Goal: Entertainment & Leisure: Consume media (video, audio)

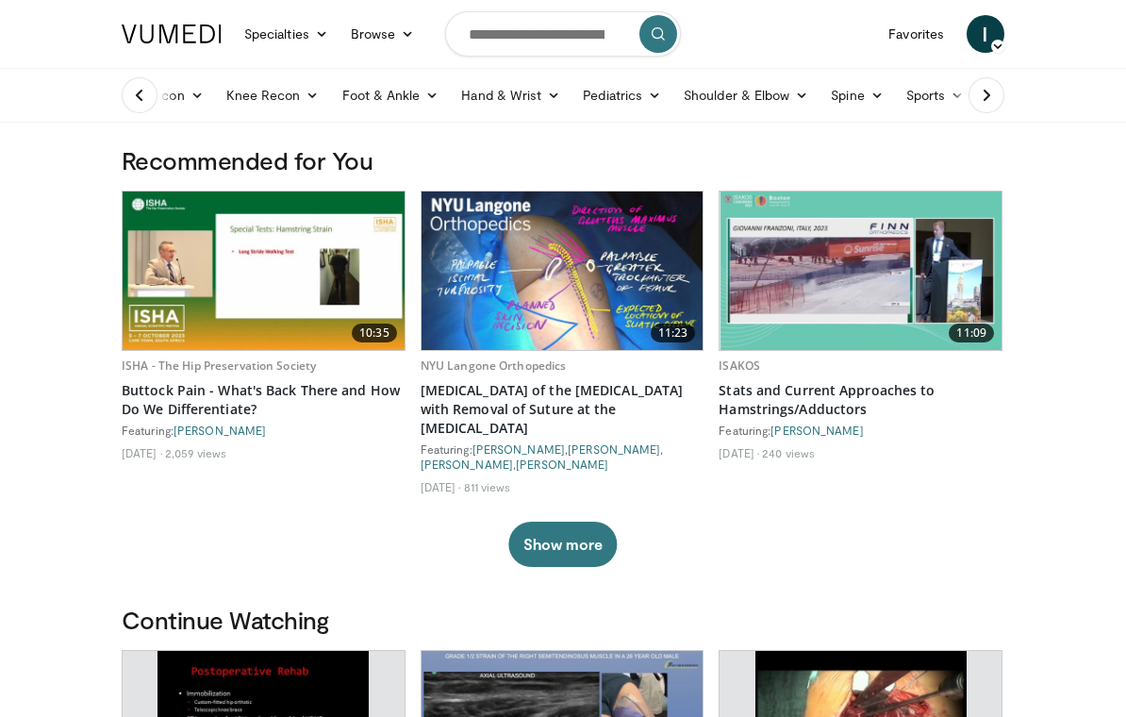
click at [926, 23] on link "Favorites" at bounding box center [916, 34] width 78 height 38
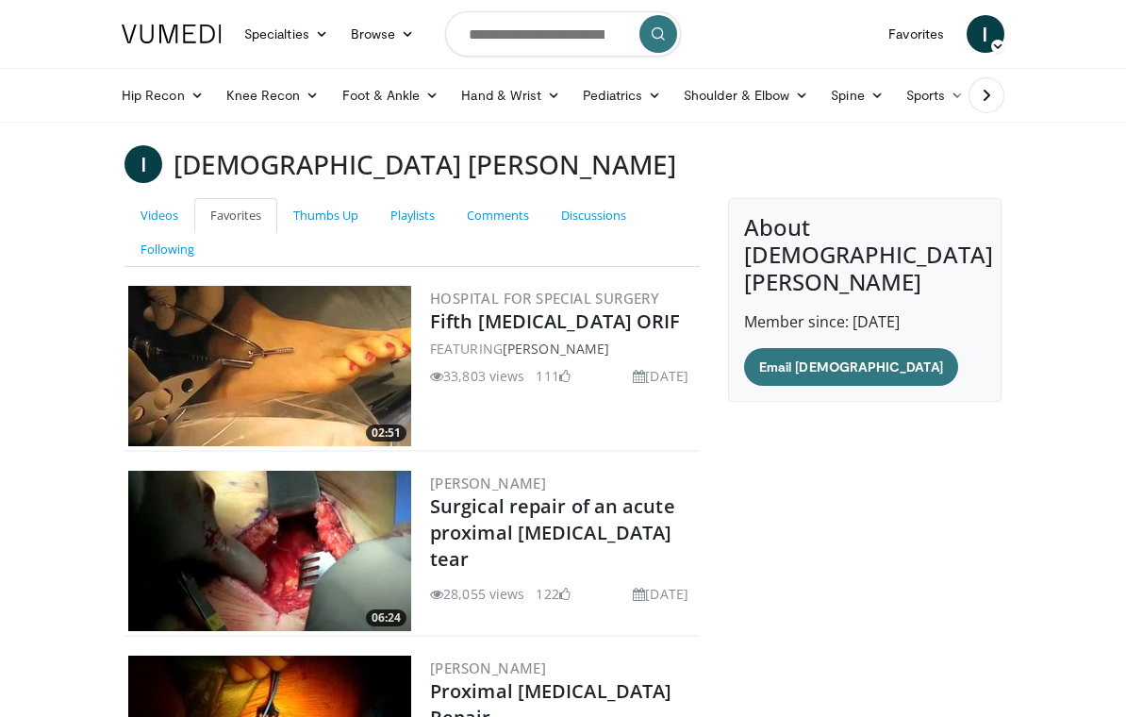
scroll to position [282, 0]
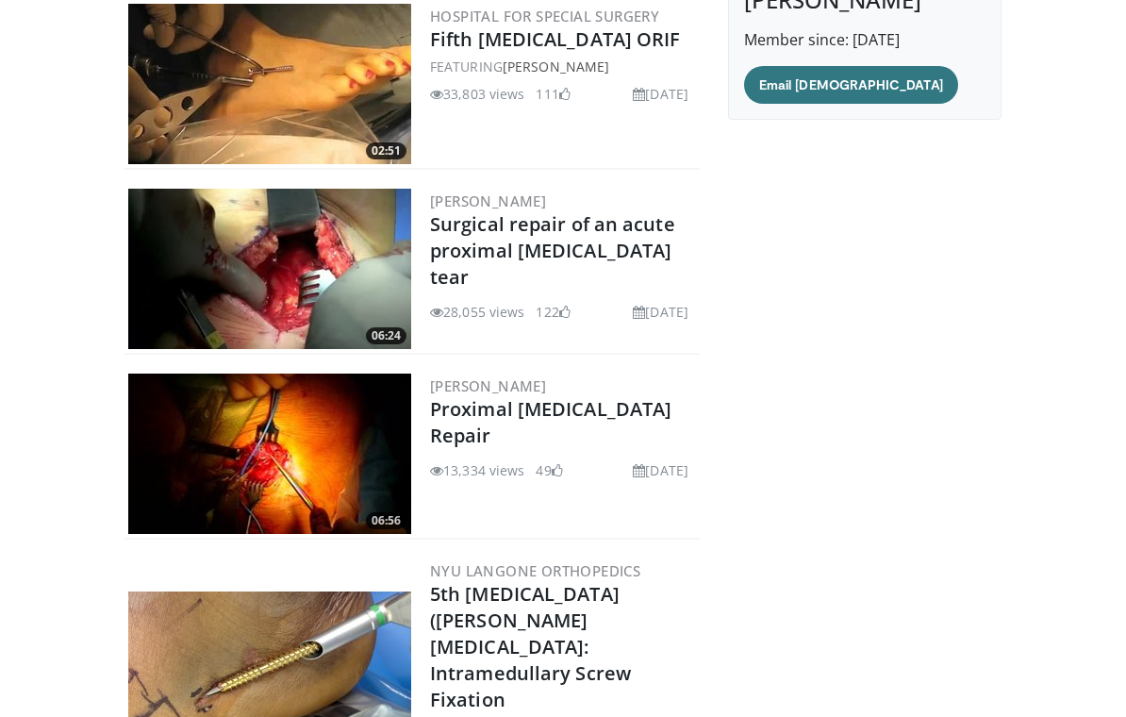
click at [375, 303] on img at bounding box center [269, 269] width 283 height 160
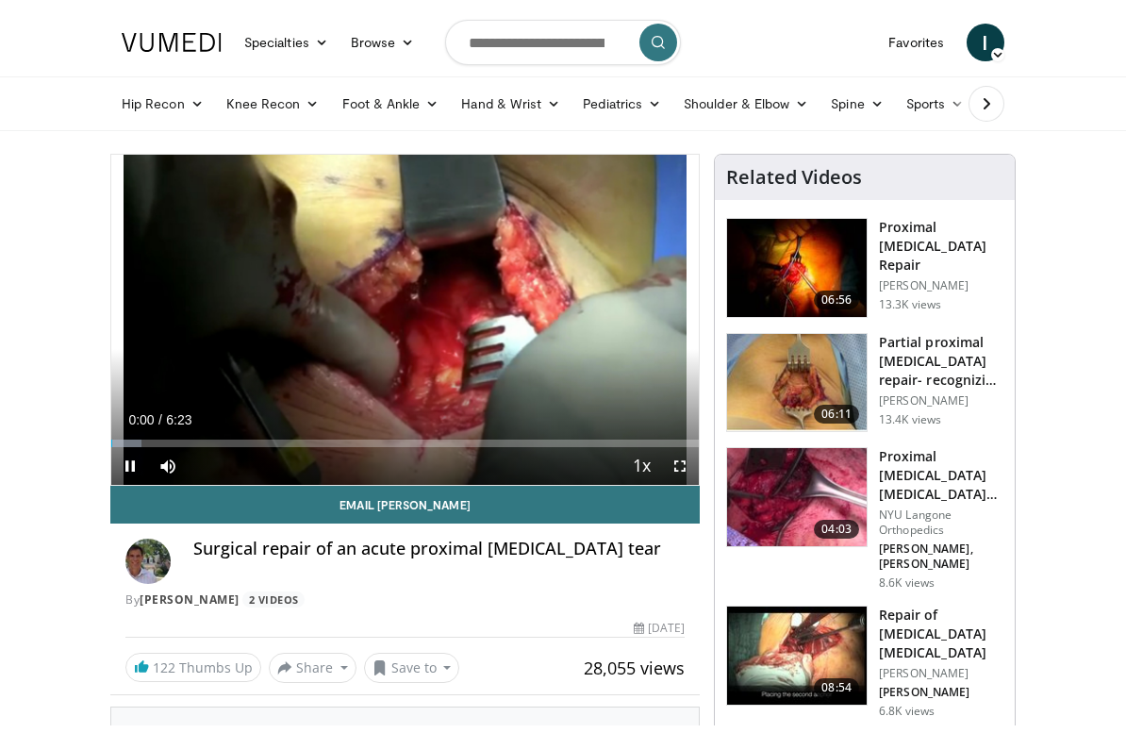
scroll to position [23, 0]
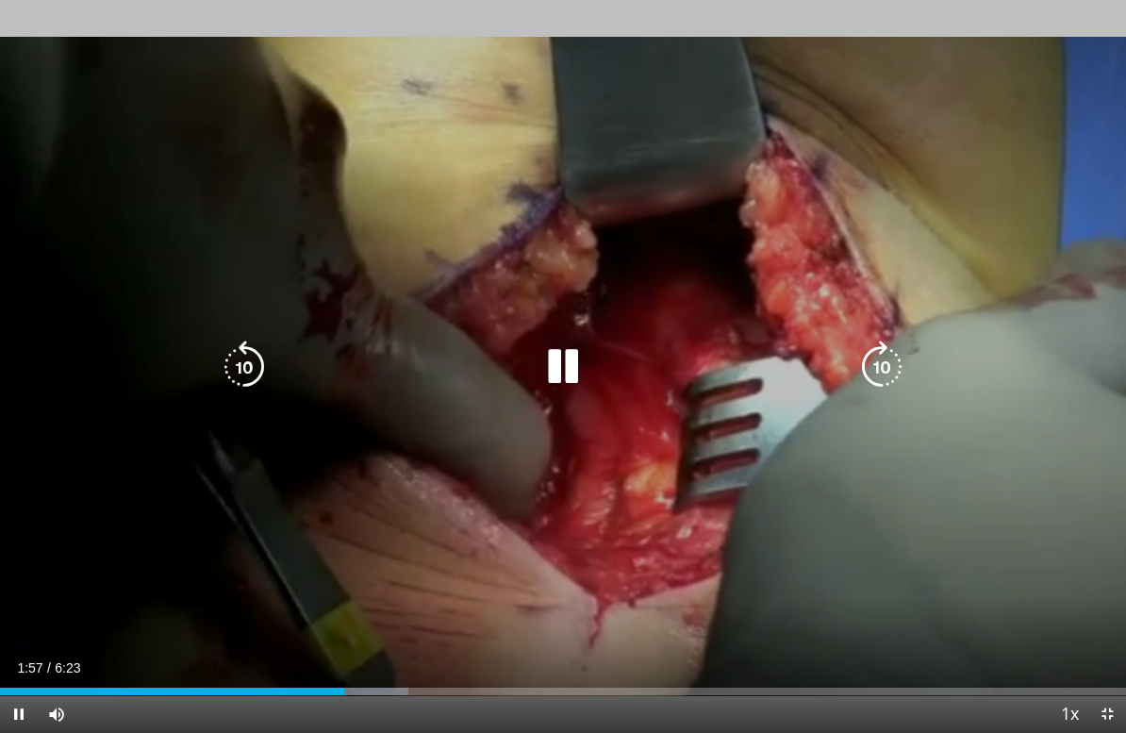
click at [578, 370] on icon "Video Player" at bounding box center [562, 366] width 53 height 53
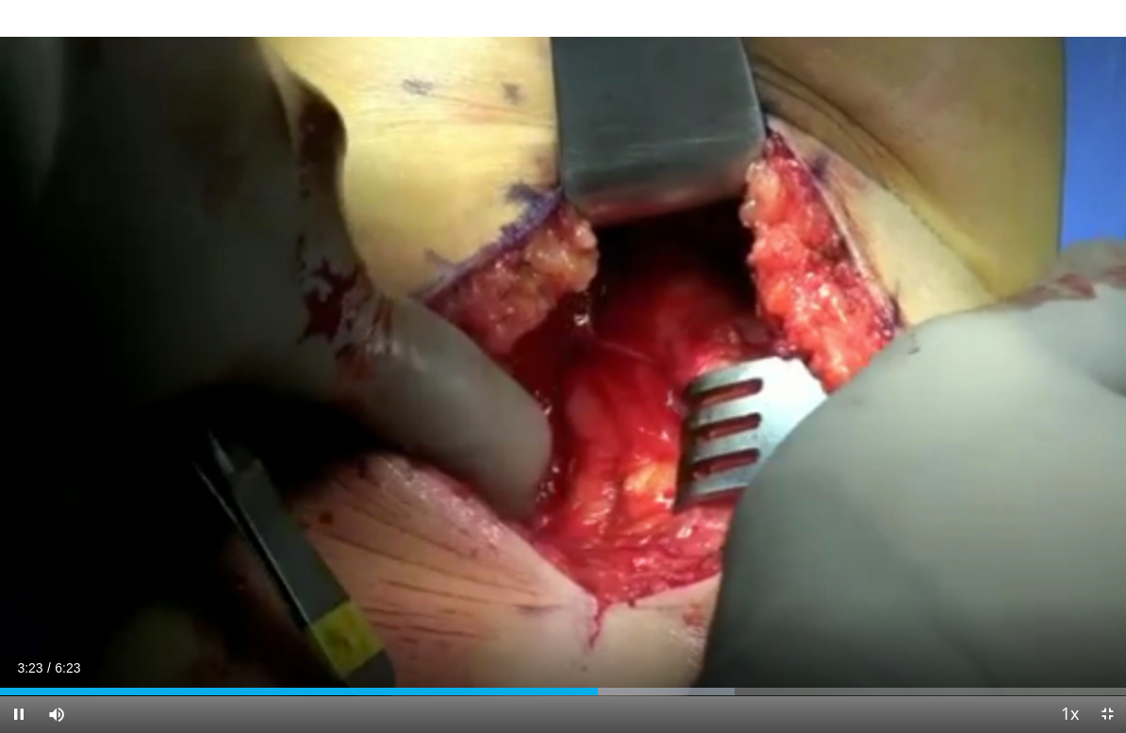
click at [21, 716] on span "Video Player" at bounding box center [19, 714] width 38 height 38
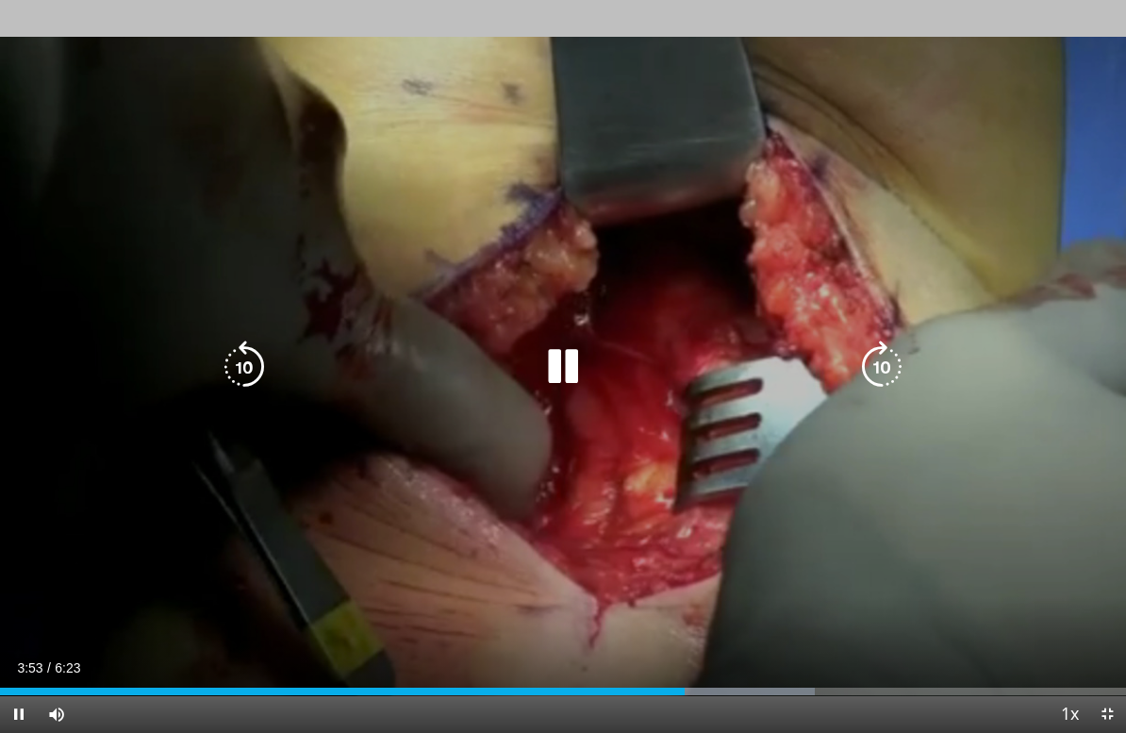
click at [550, 359] on icon "Video Player" at bounding box center [562, 366] width 53 height 53
click at [404, 537] on div "10 seconds Tap to unmute" at bounding box center [563, 366] width 1126 height 733
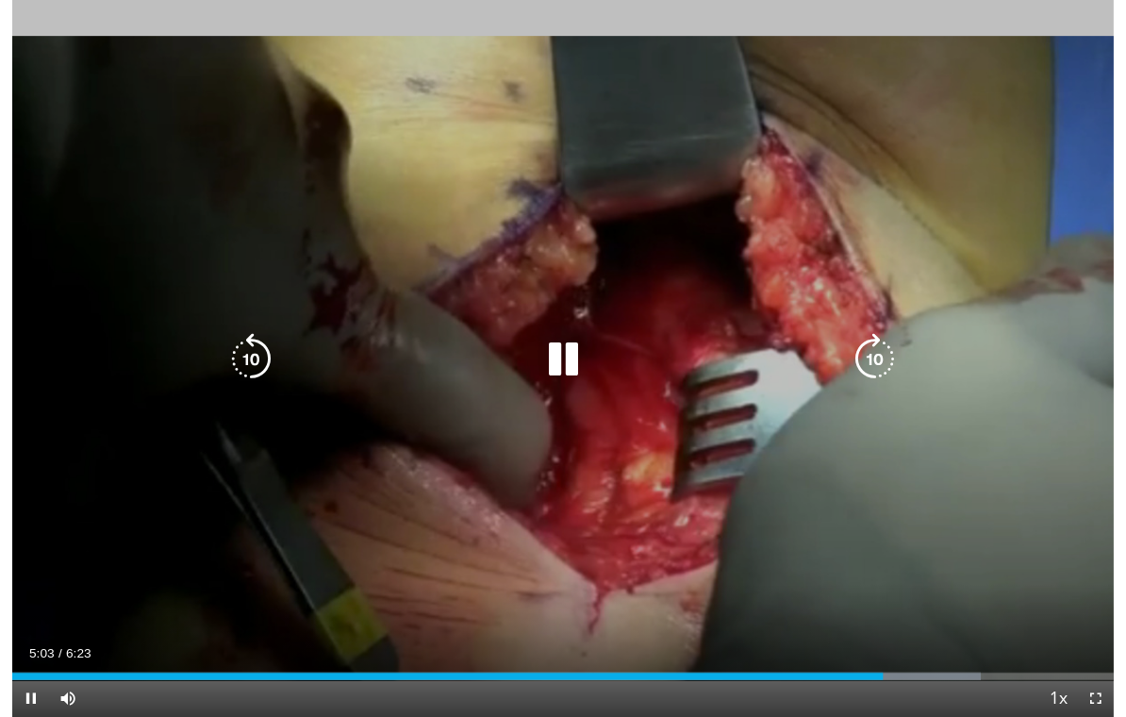
scroll to position [79, 0]
